Goal: Information Seeking & Learning: Compare options

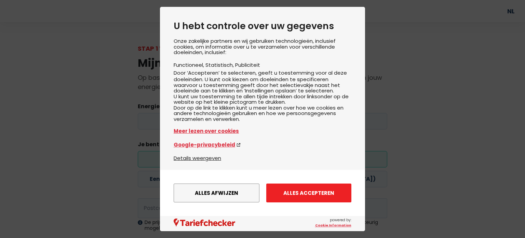
click at [304, 194] on button "Alles accepteren" at bounding box center [308, 192] width 85 height 19
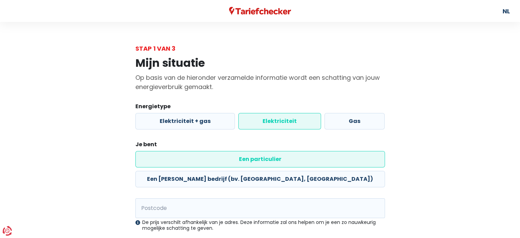
click at [297, 120] on label "Elektriciteit" at bounding box center [279, 121] width 83 height 16
click at [297, 120] on input "Elektriciteit" at bounding box center [279, 121] width 83 height 16
click at [199, 160] on label "Een particulier" at bounding box center [260, 159] width 250 height 16
click at [199, 160] on input "Een particulier" at bounding box center [260, 159] width 250 height 16
click at [182, 198] on input "Postcode" at bounding box center [260, 208] width 250 height 20
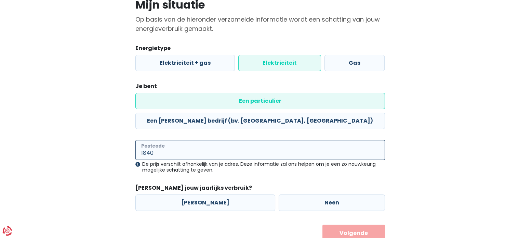
scroll to position [64, 0]
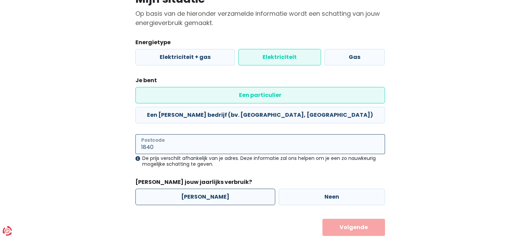
type input "1840"
click at [206, 188] on label "[PERSON_NAME]" at bounding box center [205, 196] width 140 height 16
click at [206, 188] on input "[PERSON_NAME]" at bounding box center [205, 196] width 140 height 16
radio input "true"
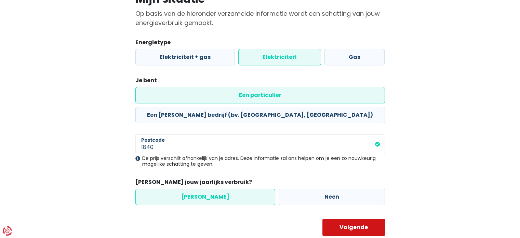
click at [353, 219] on button "Volgende" at bounding box center [354, 227] width 63 height 17
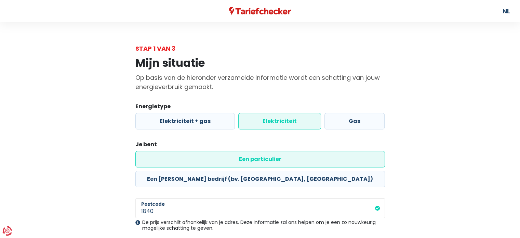
select select
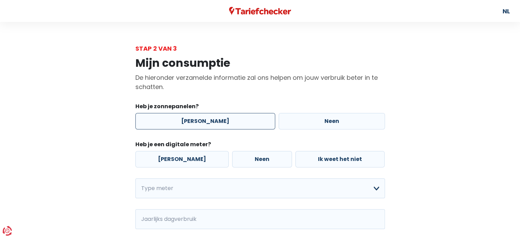
click at [208, 119] on label "[PERSON_NAME]" at bounding box center [205, 121] width 140 height 16
click at [208, 119] on input "[PERSON_NAME]" at bounding box center [205, 121] width 140 height 16
radio input "true"
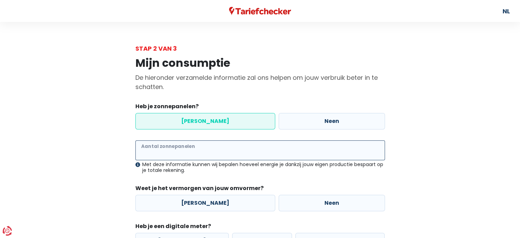
click at [197, 151] on input "Aantal zonnepanelen" at bounding box center [260, 150] width 250 height 20
type input "18"
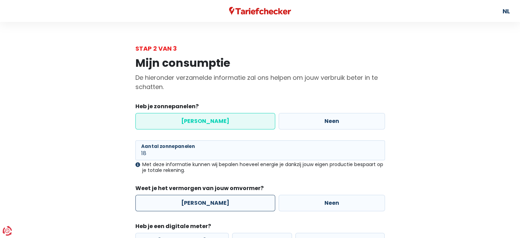
click at [213, 206] on label "[PERSON_NAME]" at bounding box center [205, 203] width 140 height 16
click at [213, 206] on input "[PERSON_NAME]" at bounding box center [205, 203] width 140 height 16
radio input "true"
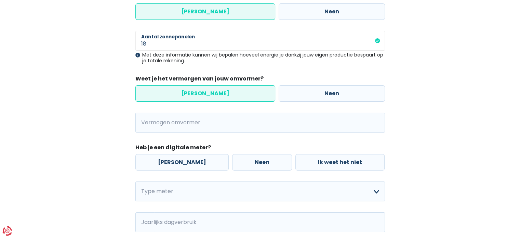
scroll to position [112, 0]
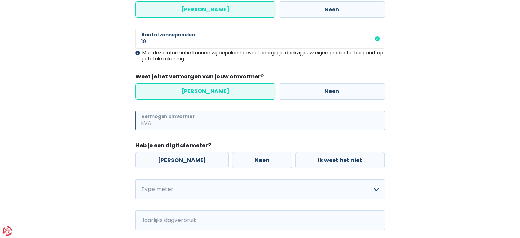
click at [192, 117] on input "Vermogen omvormer" at bounding box center [269, 120] width 232 height 20
type input "38"
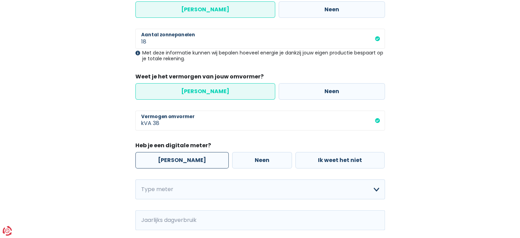
click at [179, 159] on label "[PERSON_NAME]" at bounding box center [181, 160] width 93 height 16
click at [179, 159] on input "[PERSON_NAME]" at bounding box center [181, 160] width 93 height 16
radio input "true"
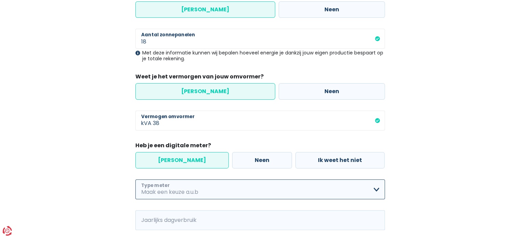
click at [178, 190] on select "Enkelvoudig Tweevoudig Enkelvoudig + uitsluitend nachttarief Tweevoudig + uitsl…" at bounding box center [260, 189] width 250 height 20
select select "day_night_bi_shift_exclusive_night"
click at [135, 179] on select "Enkelvoudig Tweevoudig Enkelvoudig + uitsluitend nachttarief Tweevoudig + uitsl…" at bounding box center [260, 189] width 250 height 20
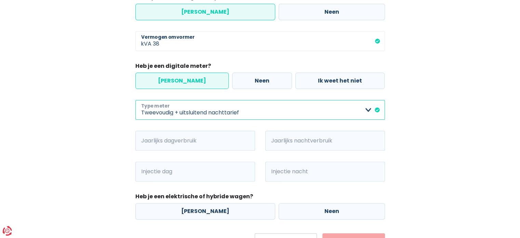
scroll to position [225, 0]
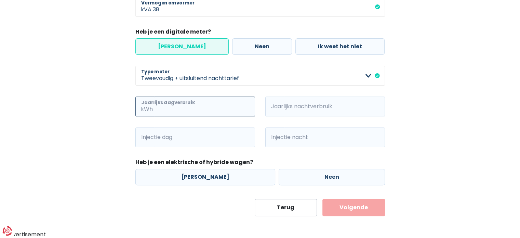
click at [177, 106] on input "Jaarlijks dagverbruik" at bounding box center [204, 106] width 101 height 20
type input "3000"
click at [309, 109] on input "Jaarlijks nachtverbruik" at bounding box center [334, 106] width 101 height 20
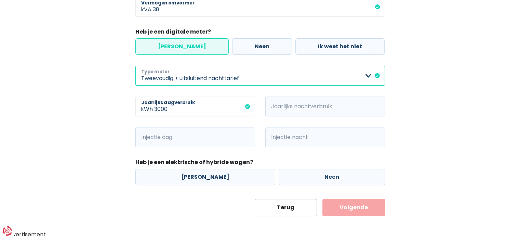
click at [376, 79] on select "Enkelvoudig Tweevoudig Enkelvoudig + uitsluitend nachttarief Tweevoudig + uitsl…" at bounding box center [260, 76] width 250 height 20
click at [135, 66] on select "Enkelvoudig Tweevoudig Enkelvoudig + uitsluitend nachttarief Tweevoudig + uitsl…" at bounding box center [260, 76] width 250 height 20
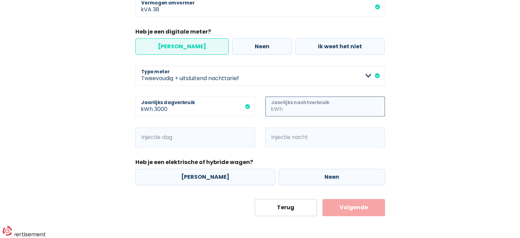
click at [307, 106] on input "Jaarlijks nachtverbruik" at bounding box center [334, 106] width 101 height 20
type input "3000"
click at [198, 143] on input "Injectie dag" at bounding box center [204, 137] width 101 height 20
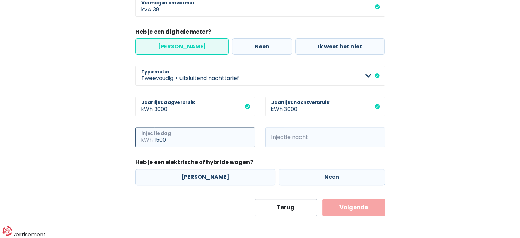
type input "1500"
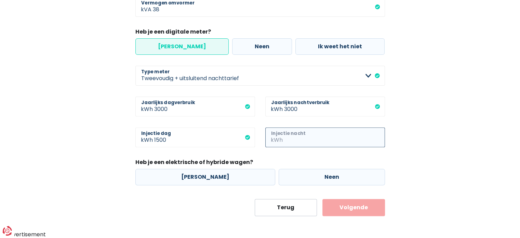
click at [298, 140] on input "Injectie nacht" at bounding box center [334, 137] width 101 height 20
type input "1500"
click at [316, 176] on label "Neen" at bounding box center [332, 177] width 106 height 16
click at [316, 176] on input "Neen" at bounding box center [332, 177] width 106 height 16
radio input "true"
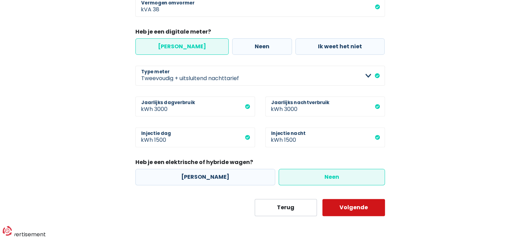
click at [347, 203] on button "Volgende" at bounding box center [354, 207] width 63 height 17
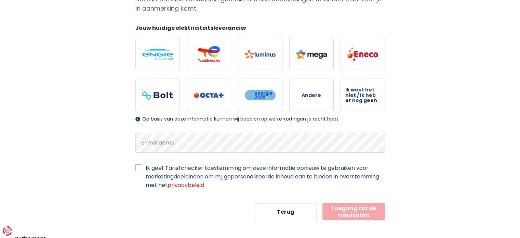
scroll to position [81, 0]
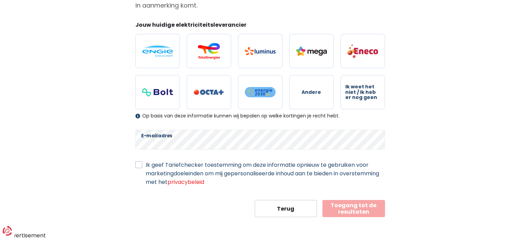
click at [142, 164] on div "Ik geef Tariefchecker toestemming om deze informatie opnieuw te gebruiken voor …" at bounding box center [260, 173] width 250 height 26
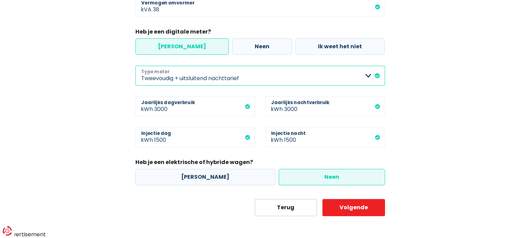
click at [356, 75] on select "Enkelvoudig Tweevoudig Enkelvoudig + uitsluitend nachttarief Tweevoudig + uitsl…" at bounding box center [260, 76] width 250 height 20
click at [135, 66] on select "Enkelvoudig Tweevoudig Enkelvoudig + uitsluitend nachttarief Tweevoudig + uitsl…" at bounding box center [260, 76] width 250 height 20
click at [261, 72] on select "Enkelvoudig Tweevoudig Enkelvoudig + uitsluitend nachttarief Tweevoudig + uitsl…" at bounding box center [260, 76] width 250 height 20
select select "day_night_bi_shift_exclusive_night"
click at [135, 66] on select "Enkelvoudig Tweevoudig Enkelvoudig + uitsluitend nachttarief Tweevoudig + uitsl…" at bounding box center [260, 76] width 250 height 20
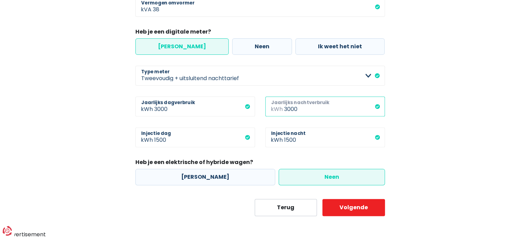
click at [299, 109] on input "3000" at bounding box center [334, 106] width 101 height 20
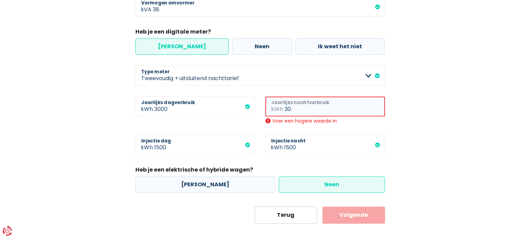
type input "3"
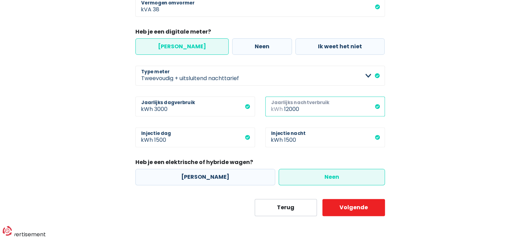
type input "12000"
click at [325, 181] on label "Neen" at bounding box center [332, 177] width 106 height 16
click at [325, 181] on input "Neen" at bounding box center [332, 177] width 106 height 16
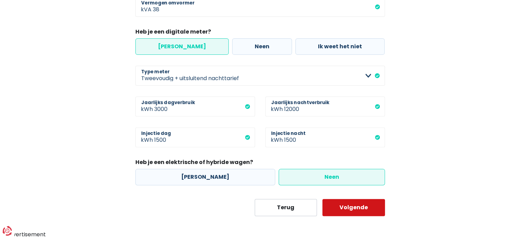
click at [366, 213] on button "Volgende" at bounding box center [354, 207] width 63 height 17
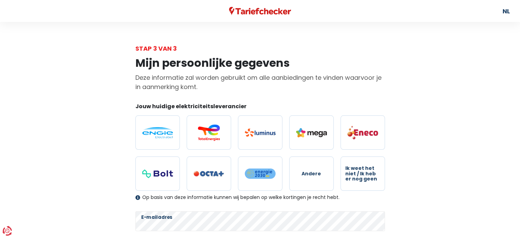
scroll to position [81, 0]
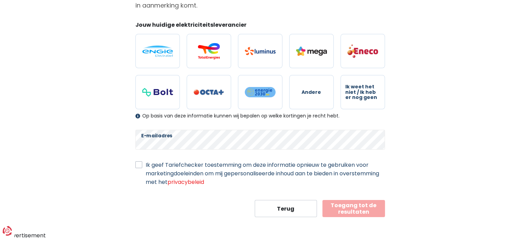
click at [364, 205] on button "Toegang tot de resultaten" at bounding box center [354, 208] width 63 height 17
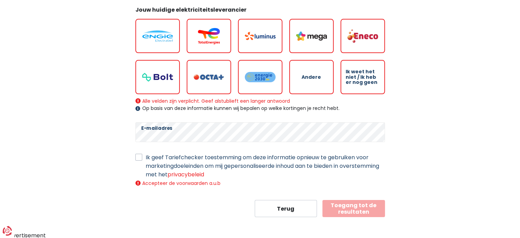
click at [146, 158] on label "Ik geef Tariefchecker toestemming om deze informatie opnieuw te gebruiken voor …" at bounding box center [265, 166] width 239 height 26
click at [137, 158] on input "Ik geef Tariefchecker toestemming om deze informatie opnieuw te gebruiken voor …" at bounding box center [138, 156] width 7 height 7
checkbox input "true"
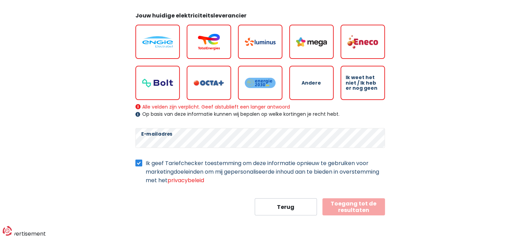
scroll to position [89, 0]
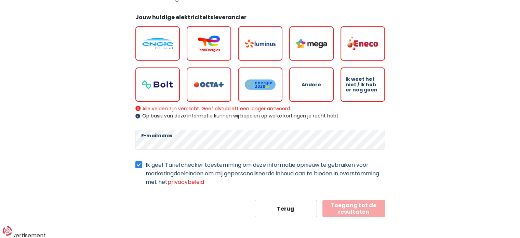
click at [366, 204] on button "Toegang tot de resultaten" at bounding box center [354, 208] width 63 height 17
click at [365, 209] on button "Toegang tot de resultaten" at bounding box center [354, 208] width 63 height 17
click at [215, 42] on img at bounding box center [209, 43] width 31 height 16
click at [215, 42] on input "radio" at bounding box center [209, 43] width 44 height 34
radio input "true"
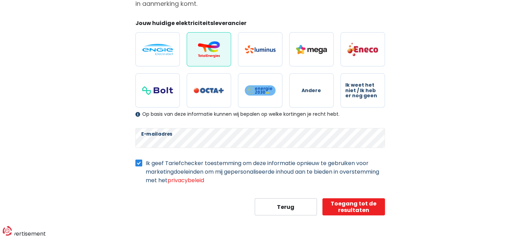
scroll to position [81, 0]
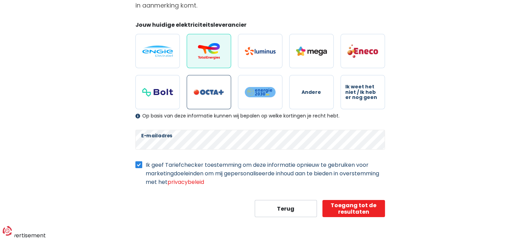
click at [207, 91] on img at bounding box center [209, 92] width 31 height 6
click at [207, 91] on input "radio" at bounding box center [209, 92] width 44 height 34
radio input "true"
radio input "false"
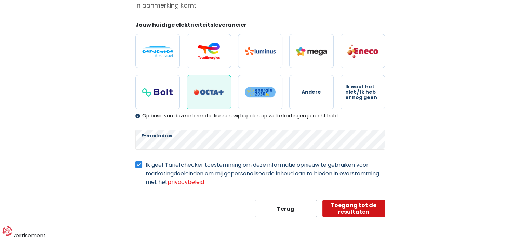
click at [355, 208] on button "Toegang tot de resultaten" at bounding box center [354, 208] width 63 height 17
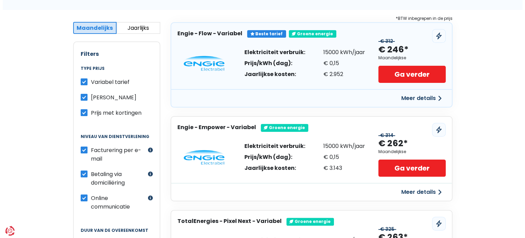
scroll to position [120, 0]
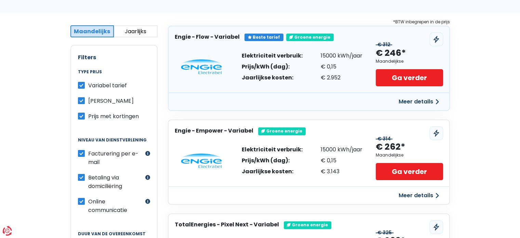
click at [419, 103] on button "Meer details" at bounding box center [419, 101] width 49 height 12
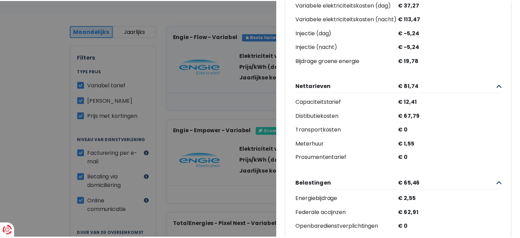
scroll to position [0, 0]
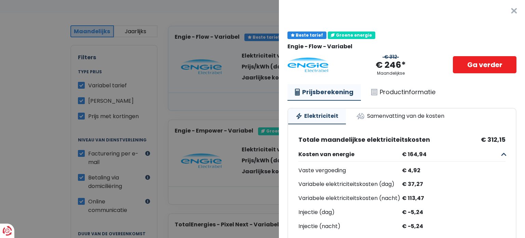
click at [505, 15] on button "×" at bounding box center [515, 11] width 22 height 22
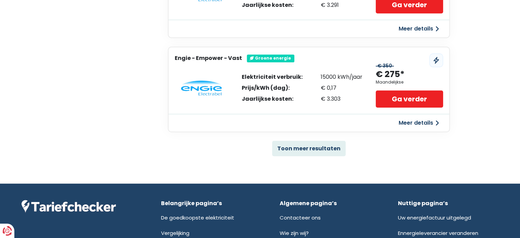
scroll to position [484, 0]
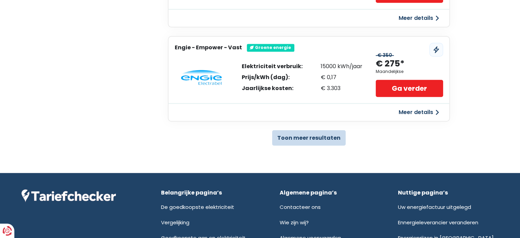
click at [316, 136] on button "Toon meer resultaten" at bounding box center [309, 137] width 74 height 15
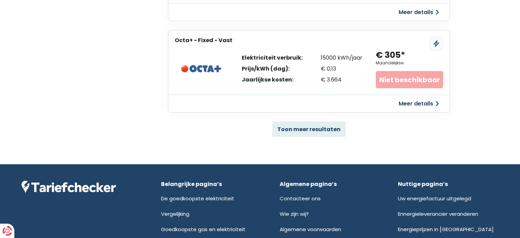
scroll to position [1436, 0]
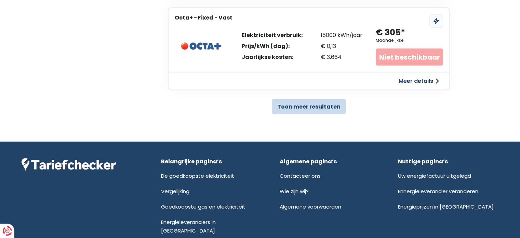
click at [313, 99] on button "Toon meer resultaten" at bounding box center [309, 106] width 74 height 15
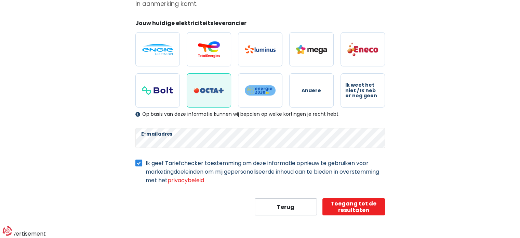
scroll to position [81, 0]
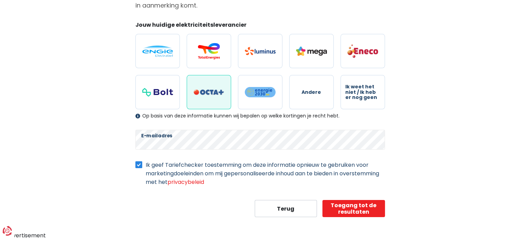
select select "day_night_bi_shift_exclusive_night"
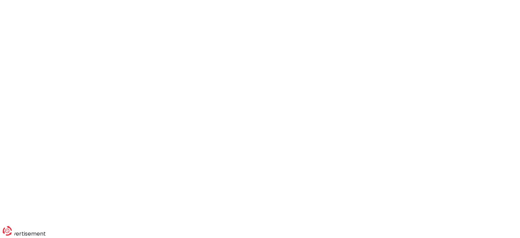
scroll to position [64, 0]
